Goal: Task Accomplishment & Management: Manage account settings

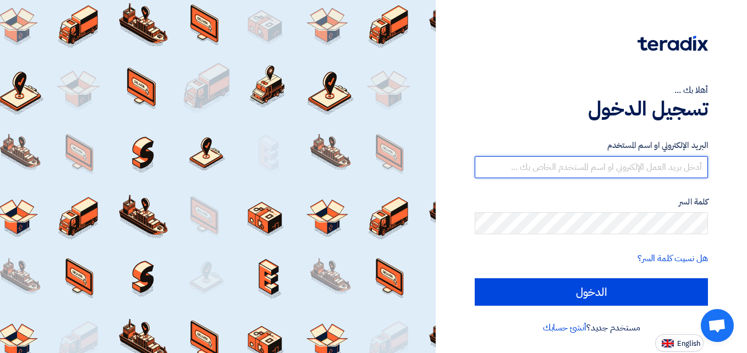
click at [619, 169] on input "text" at bounding box center [591, 167] width 233 height 22
type input "[EMAIL_ADDRESS][DOMAIN_NAME]"
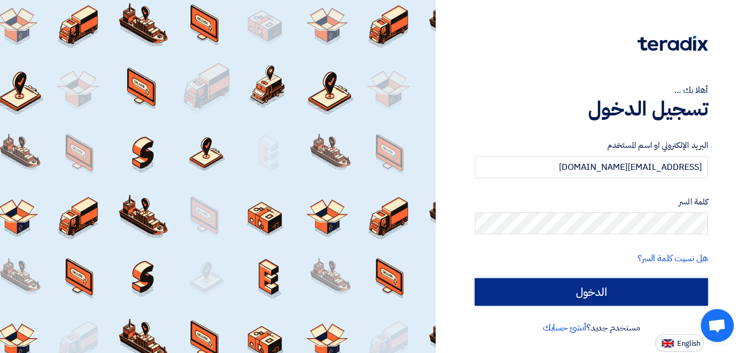
click at [598, 294] on input "الدخول" at bounding box center [591, 291] width 233 height 27
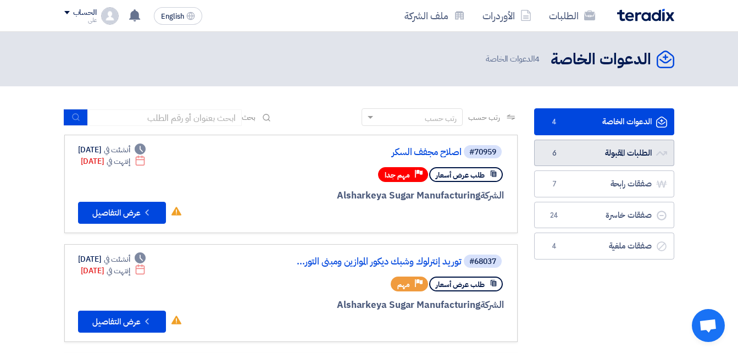
click at [604, 152] on link "الطلبات المقبولة الطلبات المقبولة 6" at bounding box center [604, 153] width 140 height 27
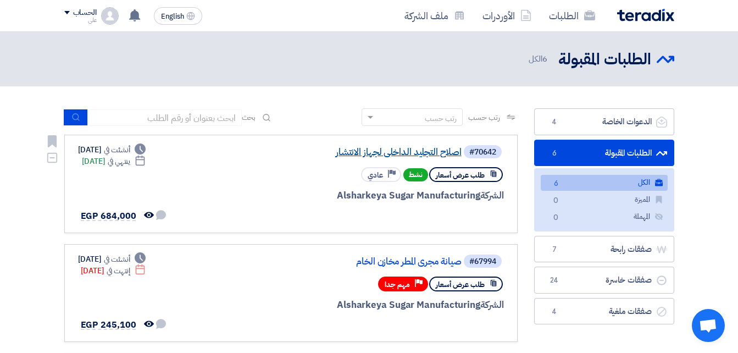
click at [414, 150] on link "اصلاح التجليد الداخلى لجهاز الانتشار" at bounding box center [352, 152] width 220 height 10
